Goal: Obtain resource: Download file/media

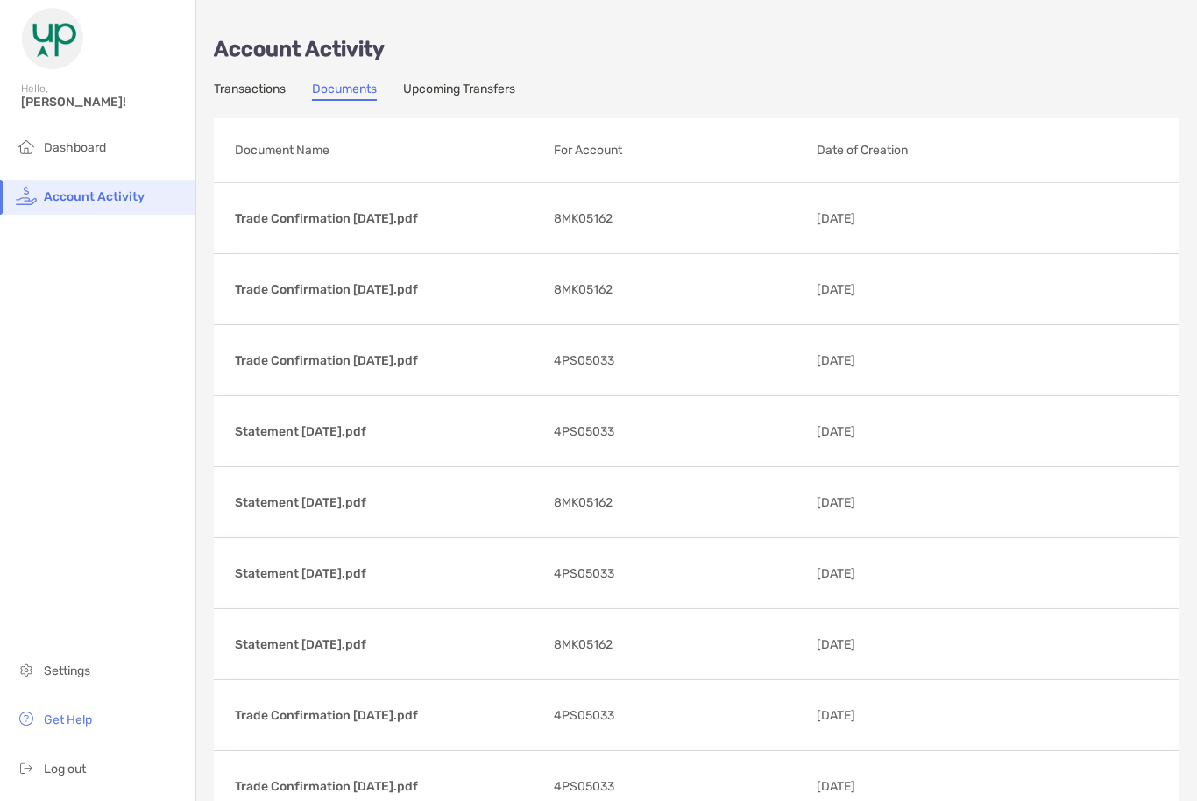
click at [363, 234] on div "Trade Confirmation [DATE].pdf See Document 8MK05162 [DATE]" at bounding box center [697, 218] width 966 height 70
click at [0, 0] on p "See Document" at bounding box center [0, 0] width 0 height 0
click at [427, 366] on p "Trade Confirmation [DATE].pdf" at bounding box center [387, 361] width 305 height 22
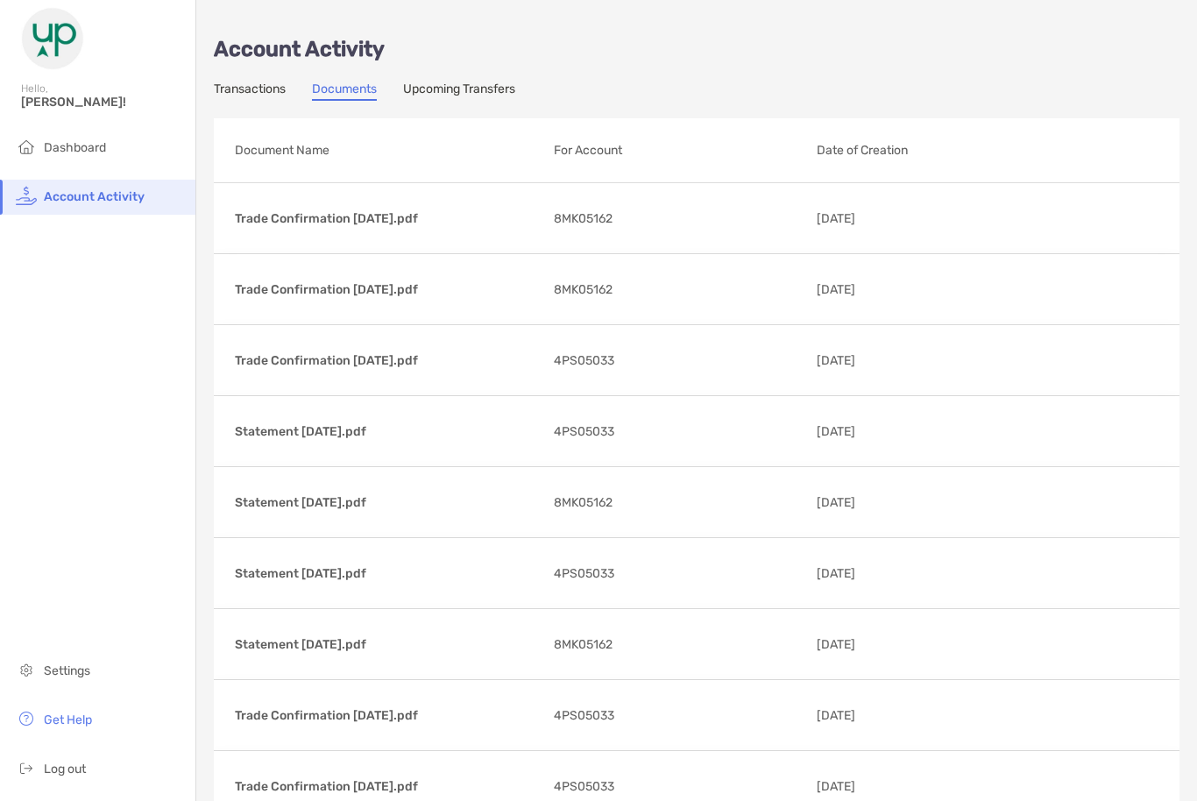
click at [0, 0] on p "See Document" at bounding box center [0, 0] width 0 height 0
click at [415, 291] on p "Trade Confirmation [DATE].pdf" at bounding box center [387, 290] width 305 height 22
click at [0, 0] on p "See Document" at bounding box center [0, 0] width 0 height 0
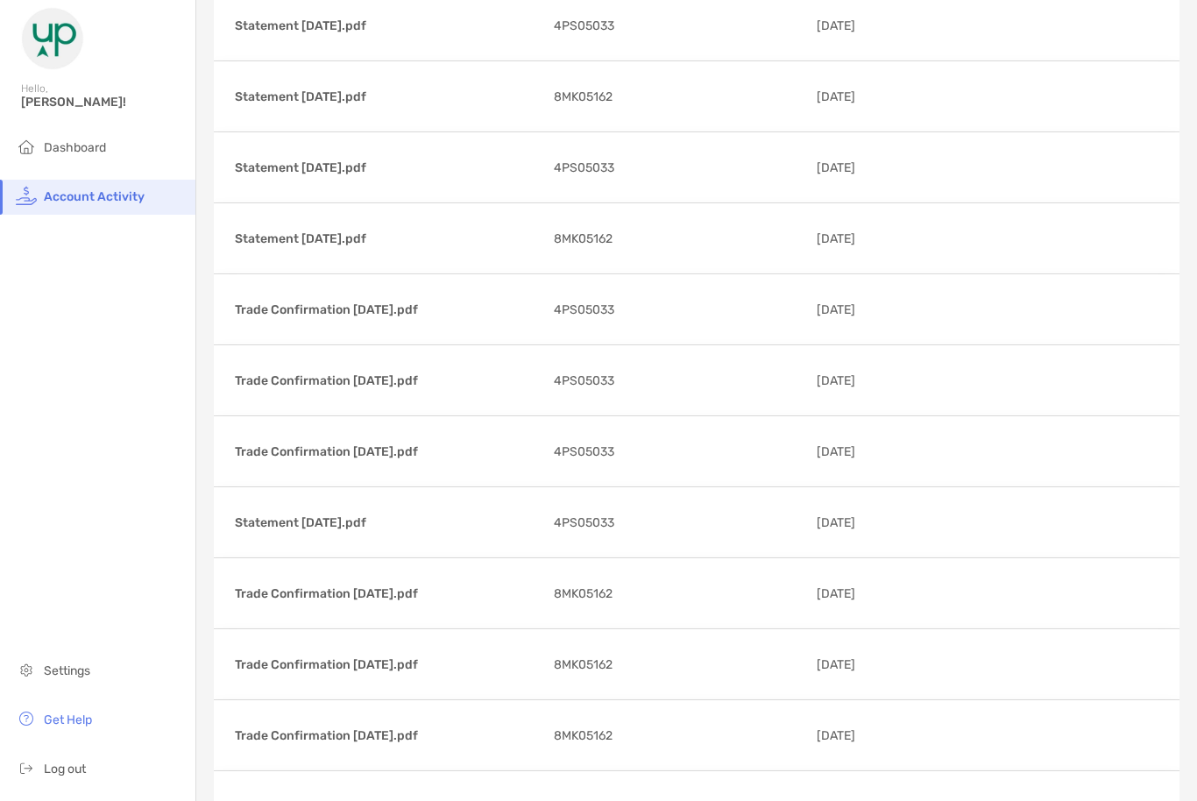
scroll to position [407, 0]
click at [466, 446] on p "Trade Confirmation [DATE].pdf" at bounding box center [387, 451] width 305 height 22
click at [1080, 469] on div "Trade Confirmation [DATE].pdf See Document 4PS05033 [DATE]" at bounding box center [697, 450] width 966 height 70
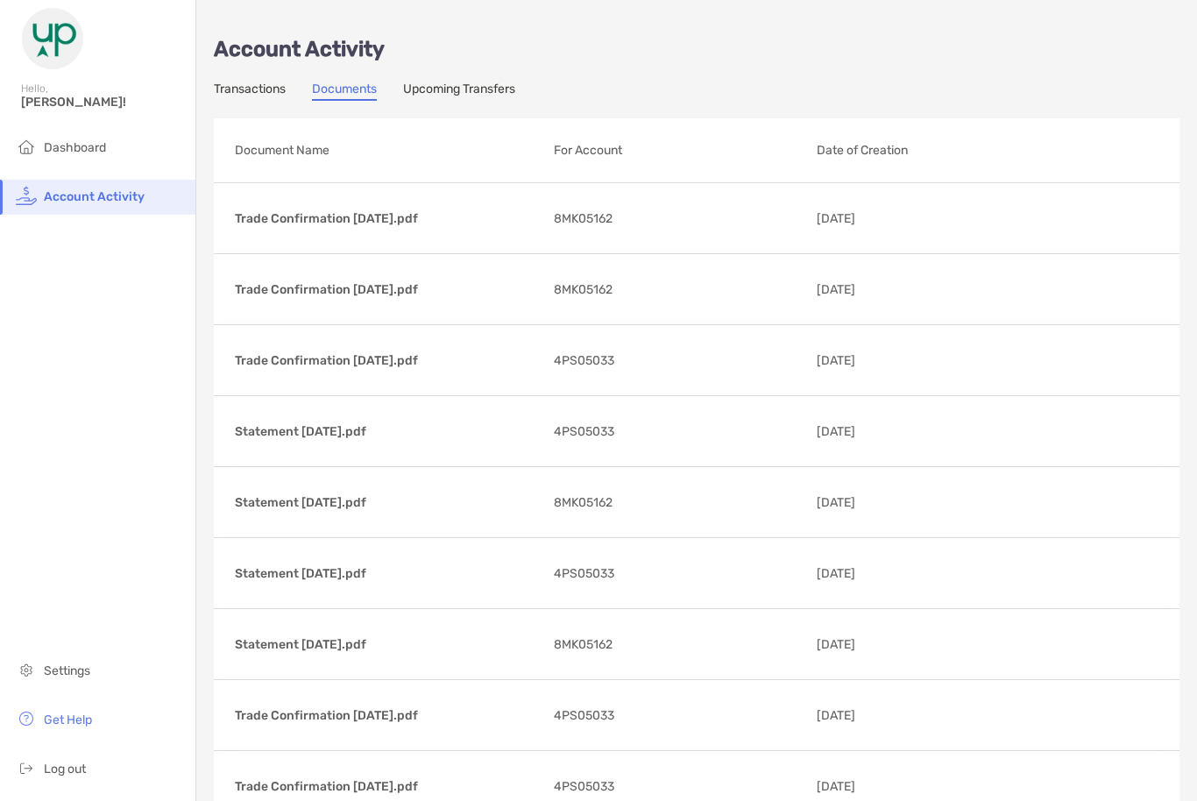
scroll to position [0, 0]
click at [492, 97] on link "Upcoming Transfers" at bounding box center [459, 90] width 112 height 19
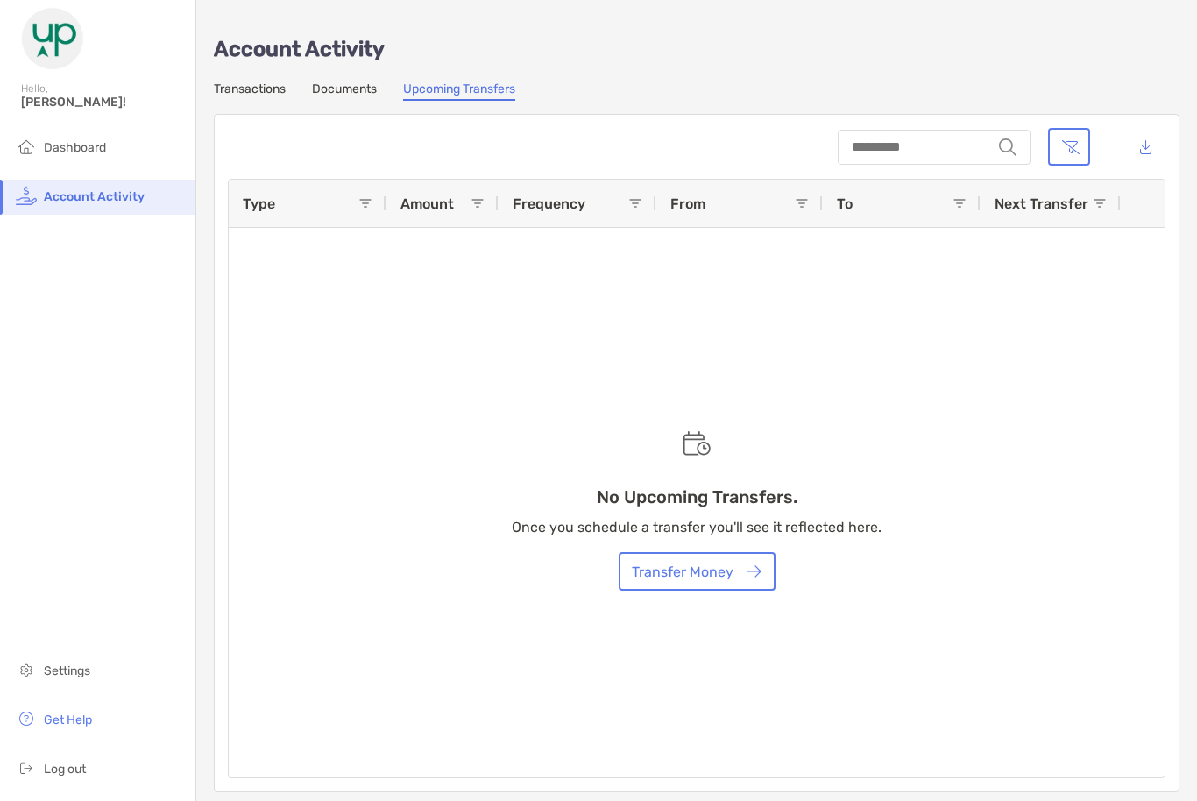
scroll to position [58, 0]
click at [77, 773] on span "Log out" at bounding box center [65, 768] width 42 height 15
